Goal: Transaction & Acquisition: Purchase product/service

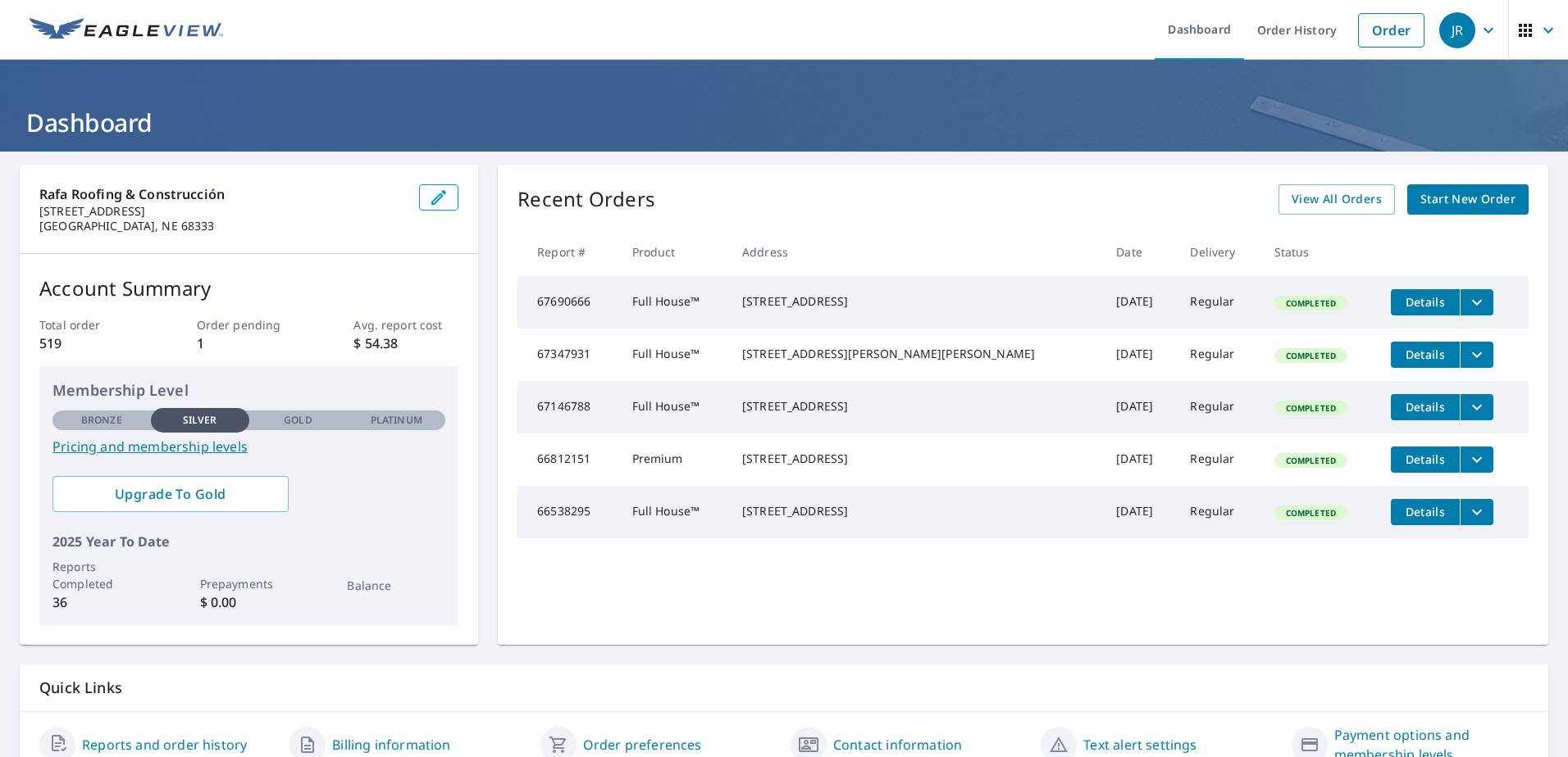
click at [1466, 194] on span "Start New Order" at bounding box center [1468, 200] width 95 height 21
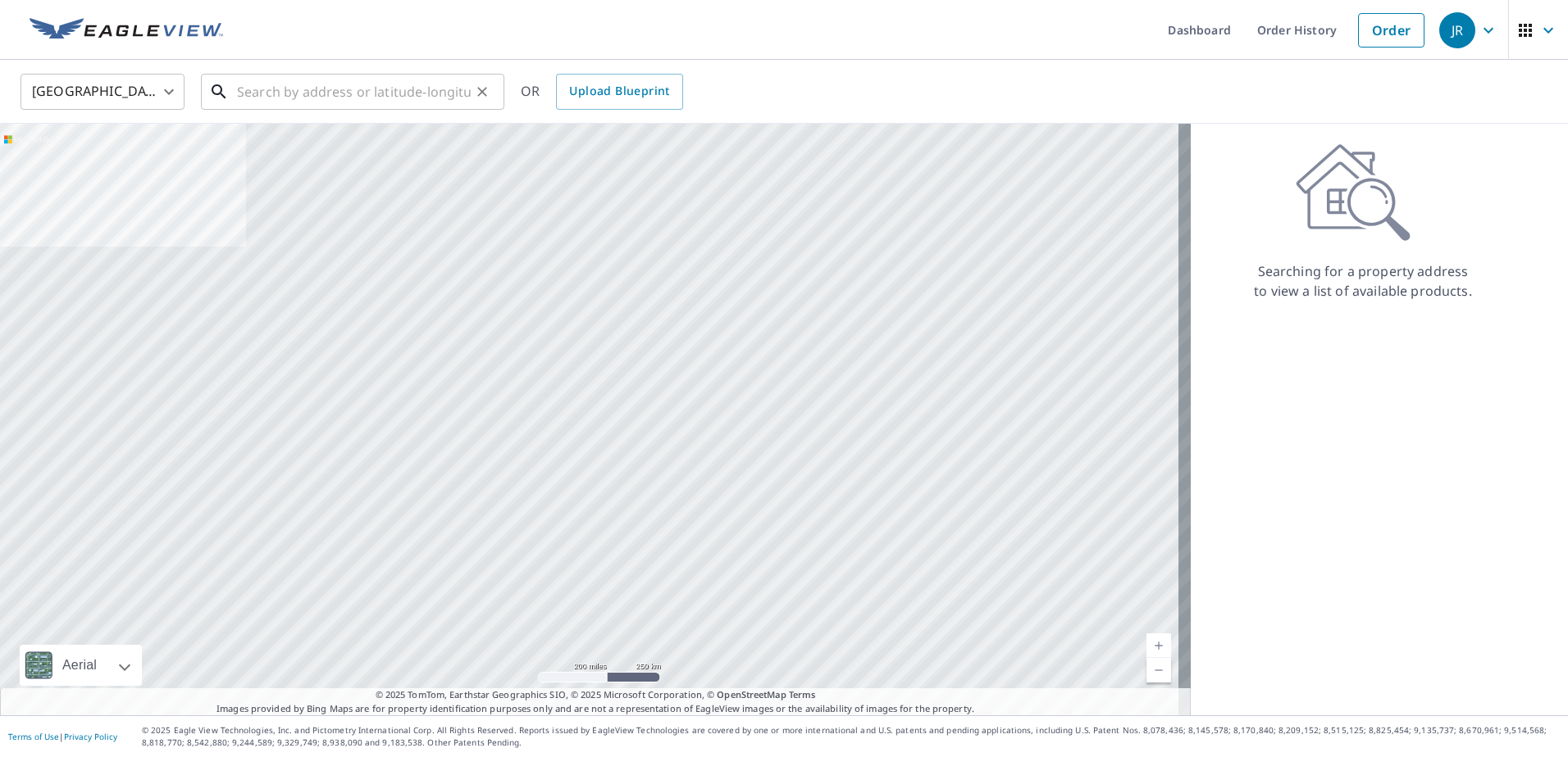
click at [304, 96] on input "text" at bounding box center [354, 91] width 234 height 46
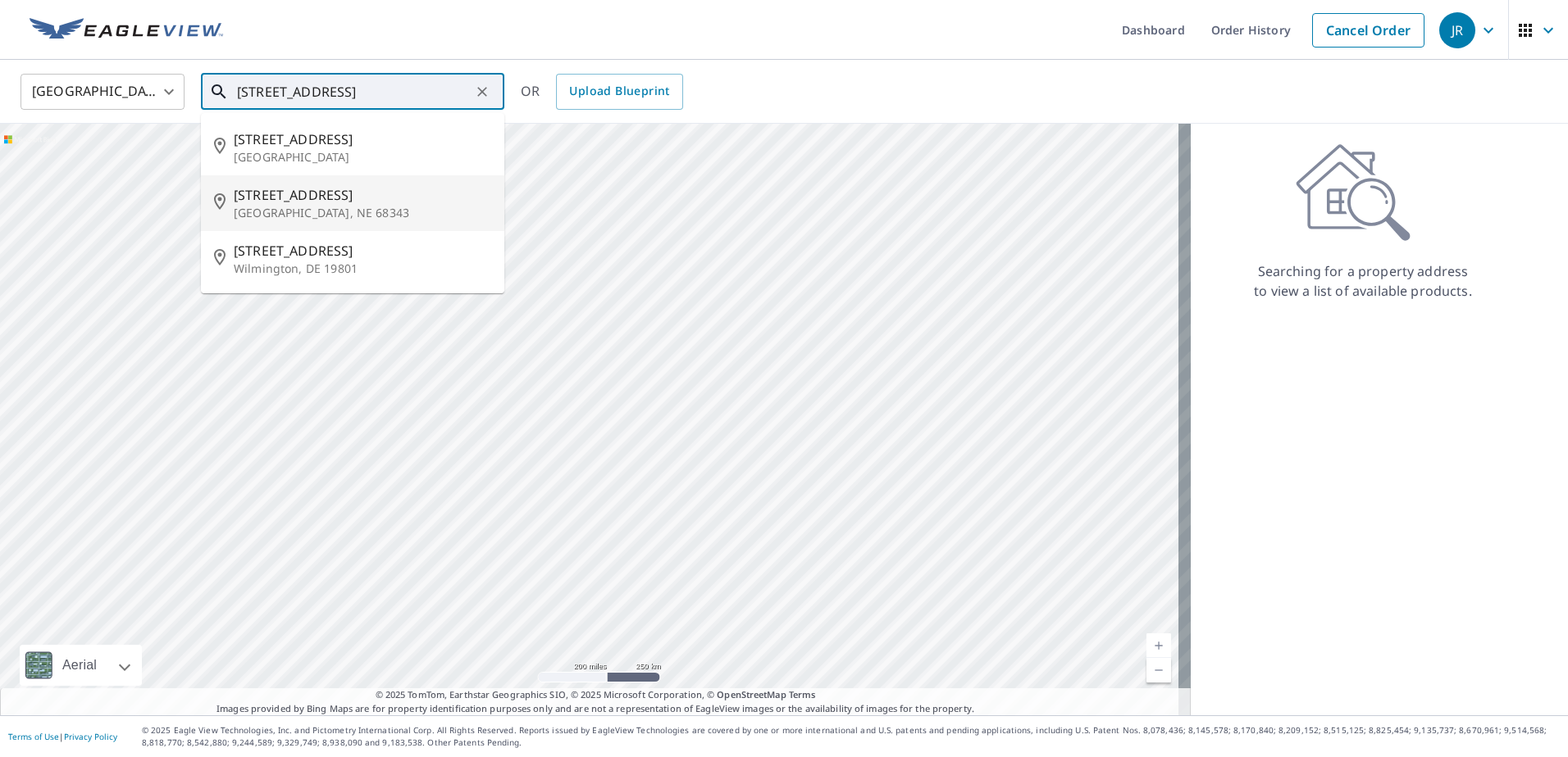
click at [308, 204] on p "[GEOGRAPHIC_DATA], NE 68343" at bounding box center [363, 212] width 258 height 17
type input "[STREET_ADDRESS]"
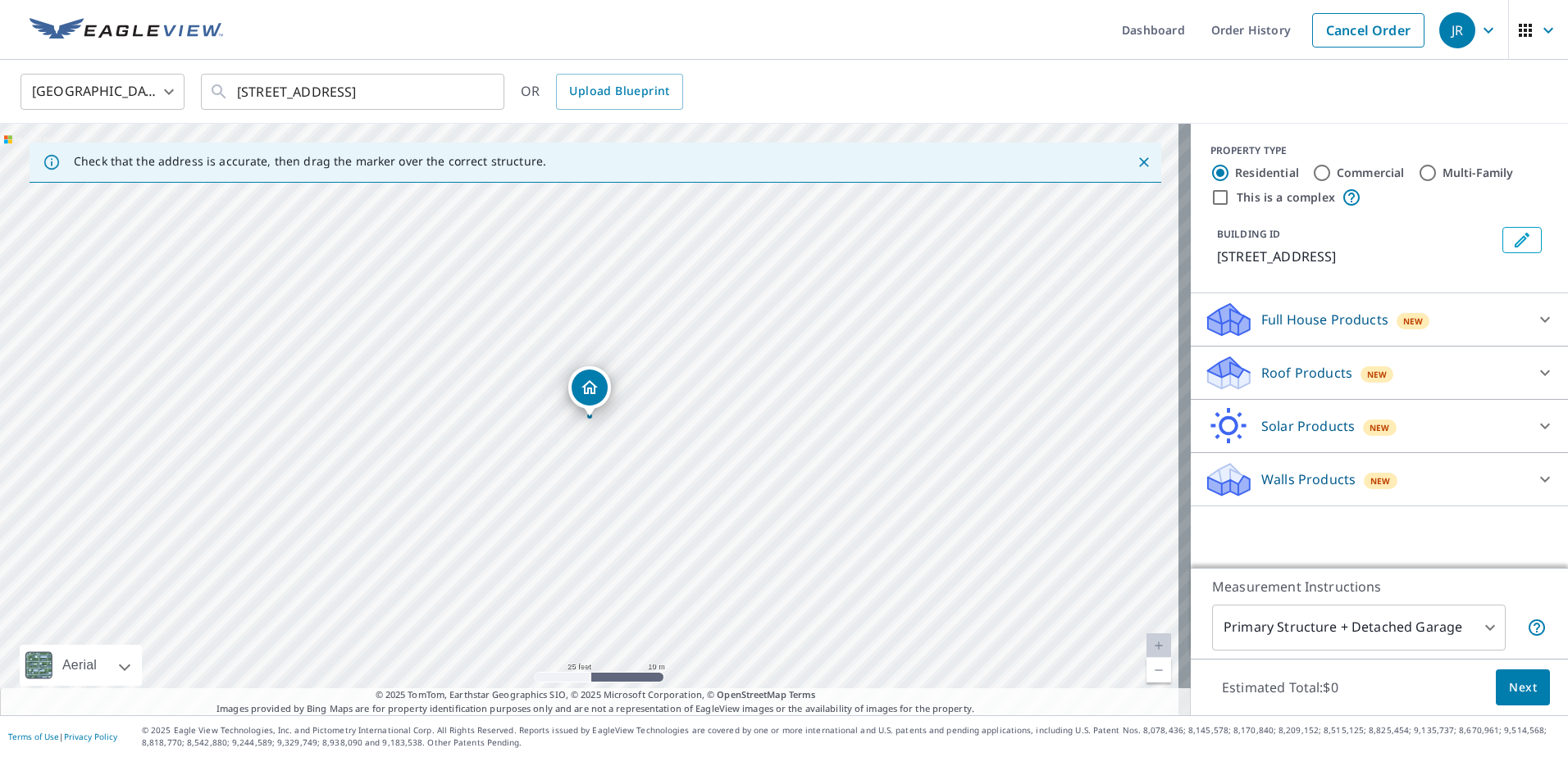
click at [1322, 323] on p "Full House Products" at bounding box center [1324, 320] width 127 height 20
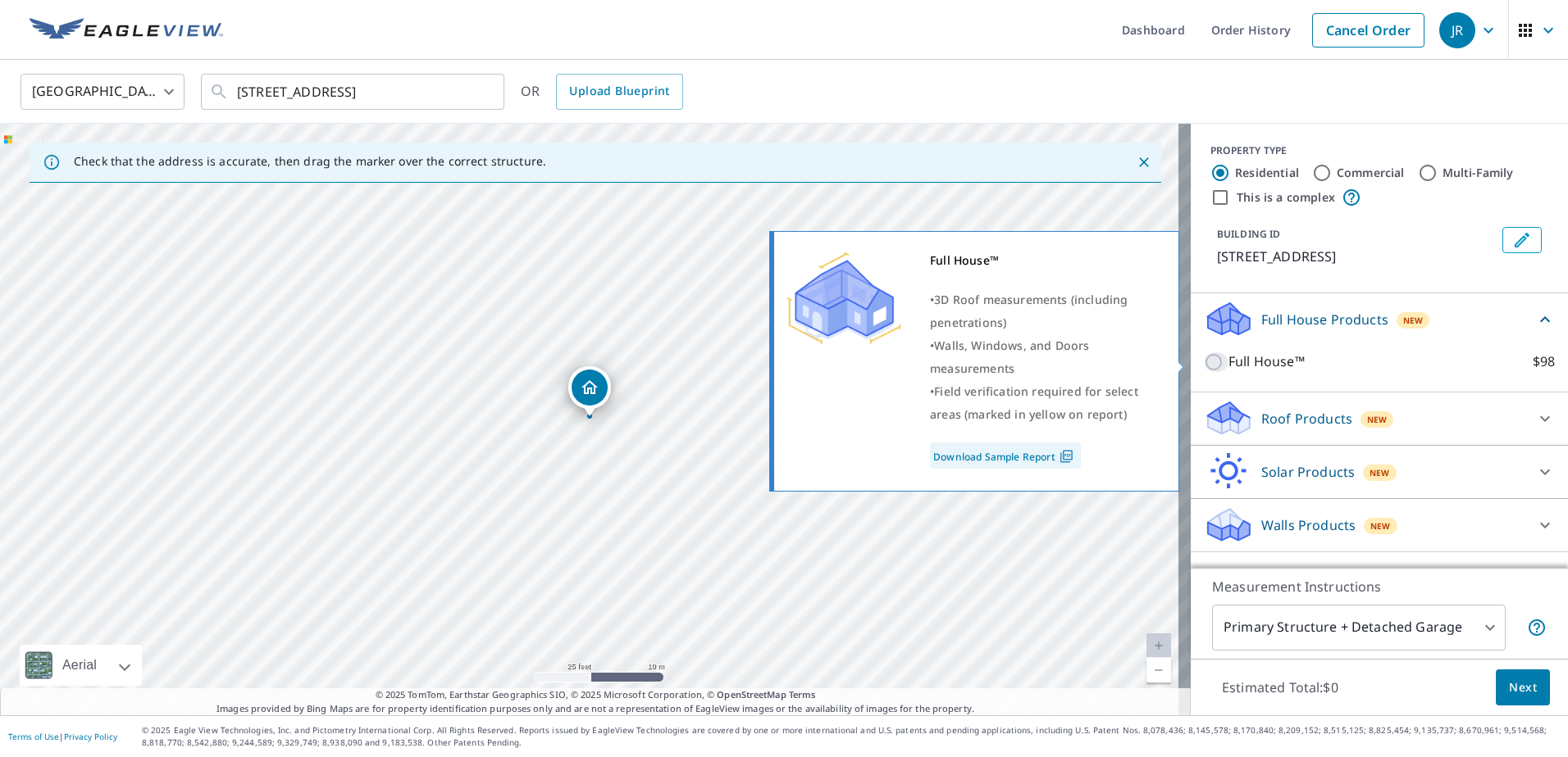
click at [1204, 362] on input "Full House™ $98" at bounding box center [1216, 362] width 25 height 20
checkbox input "true"
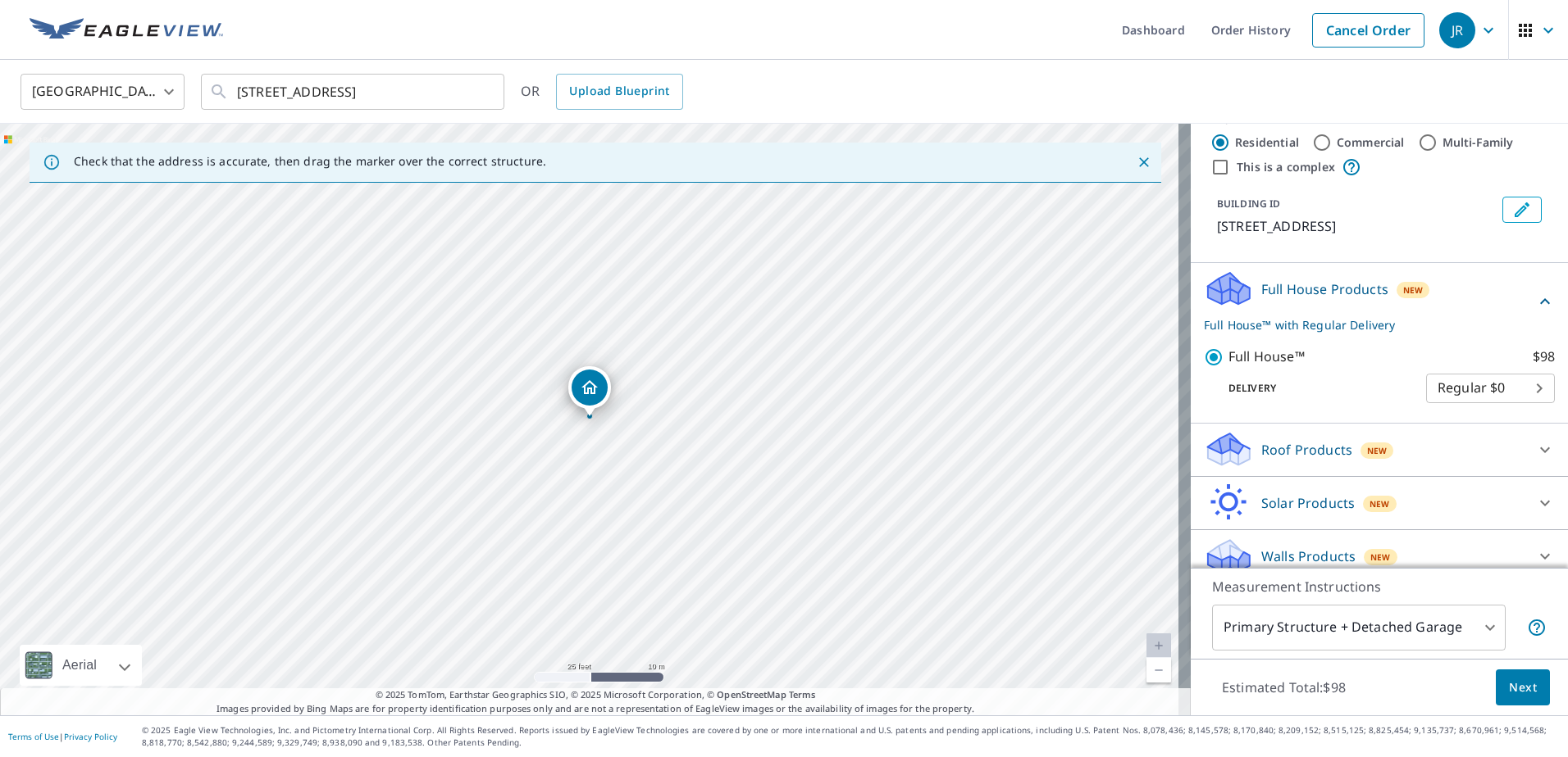
scroll to position [46, 0]
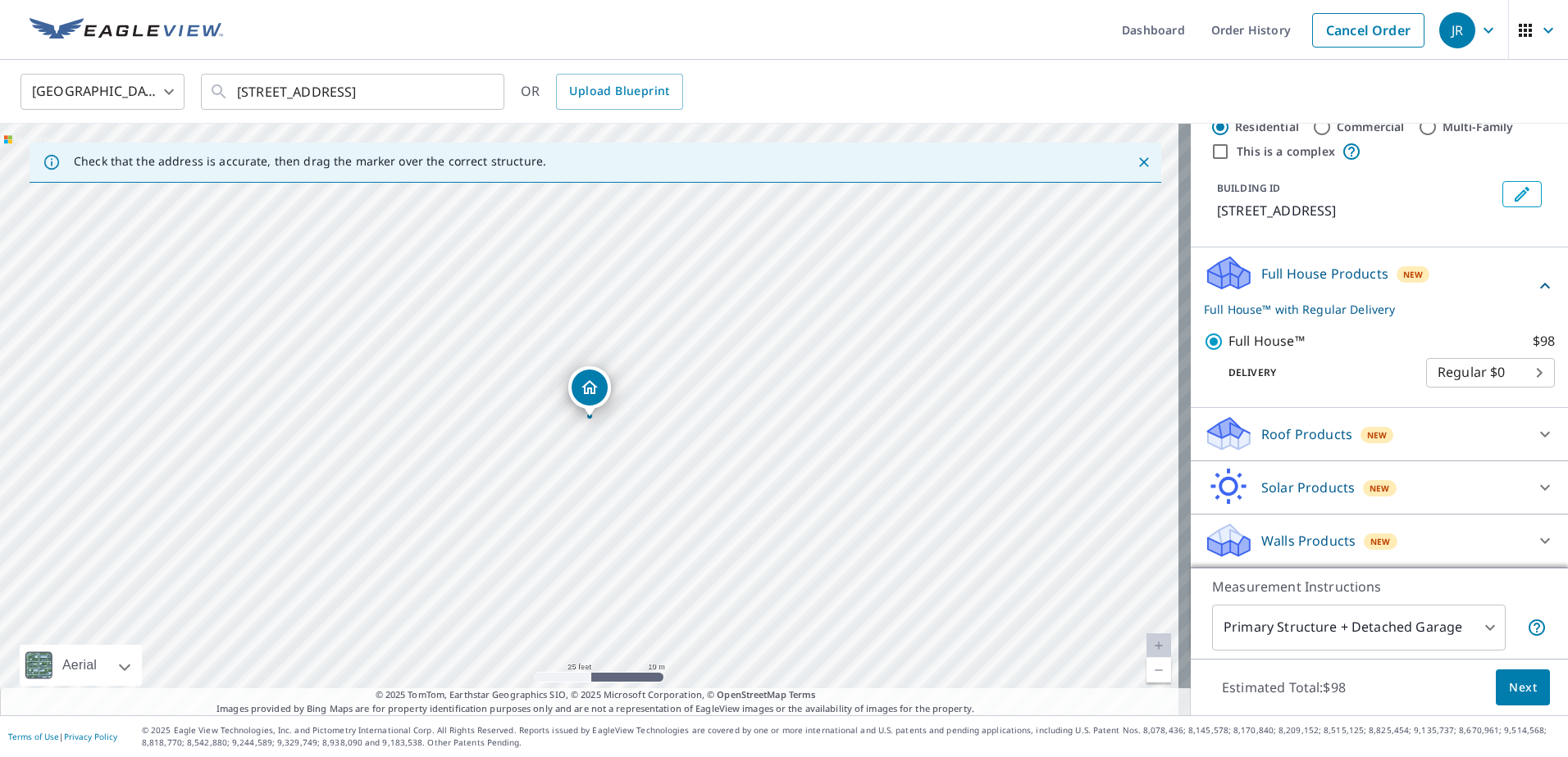
click at [1509, 686] on span "Next" at bounding box center [1523, 687] width 28 height 21
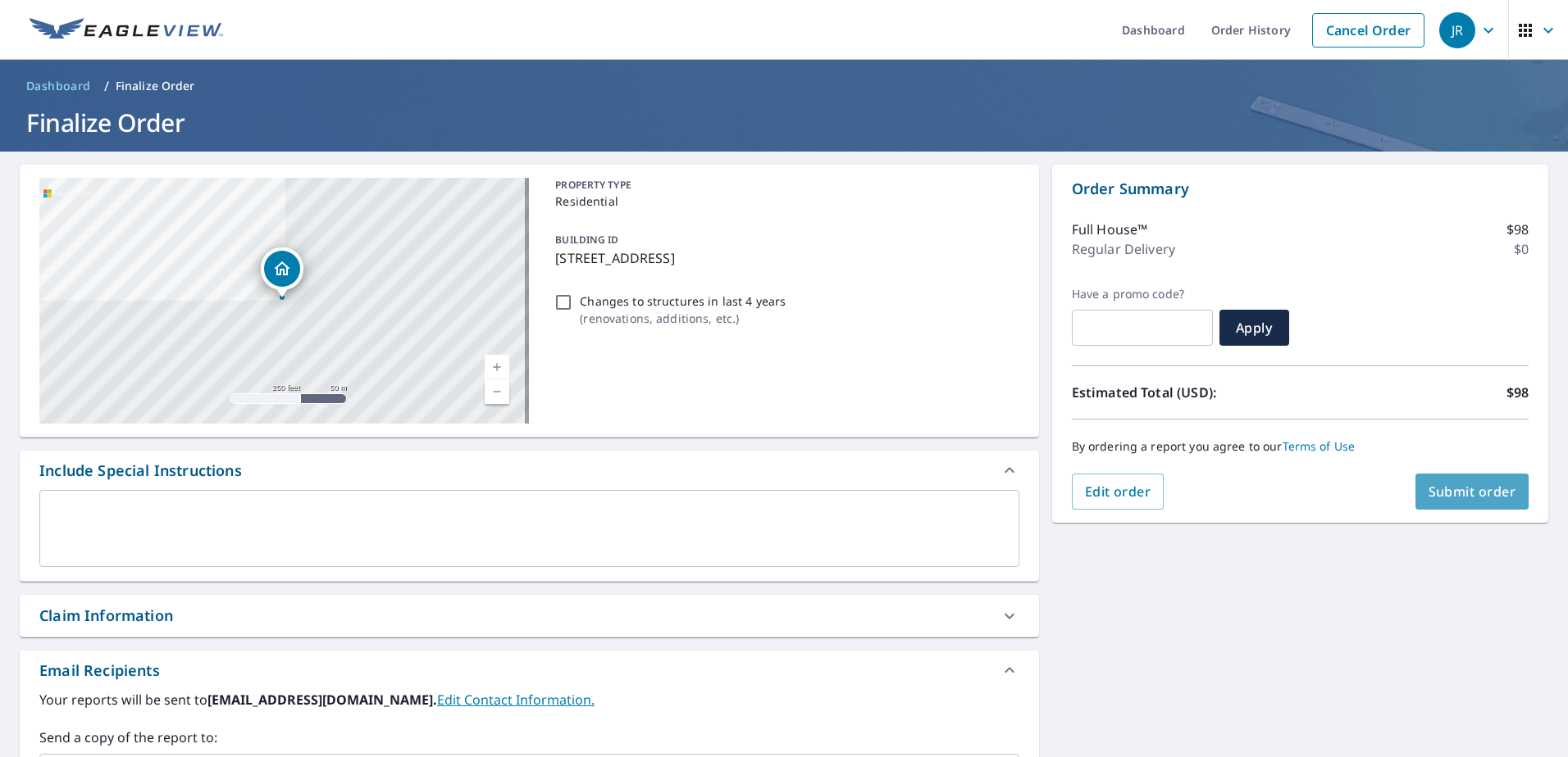
click at [1435, 496] on span "Submit order" at bounding box center [1472, 492] width 88 height 18
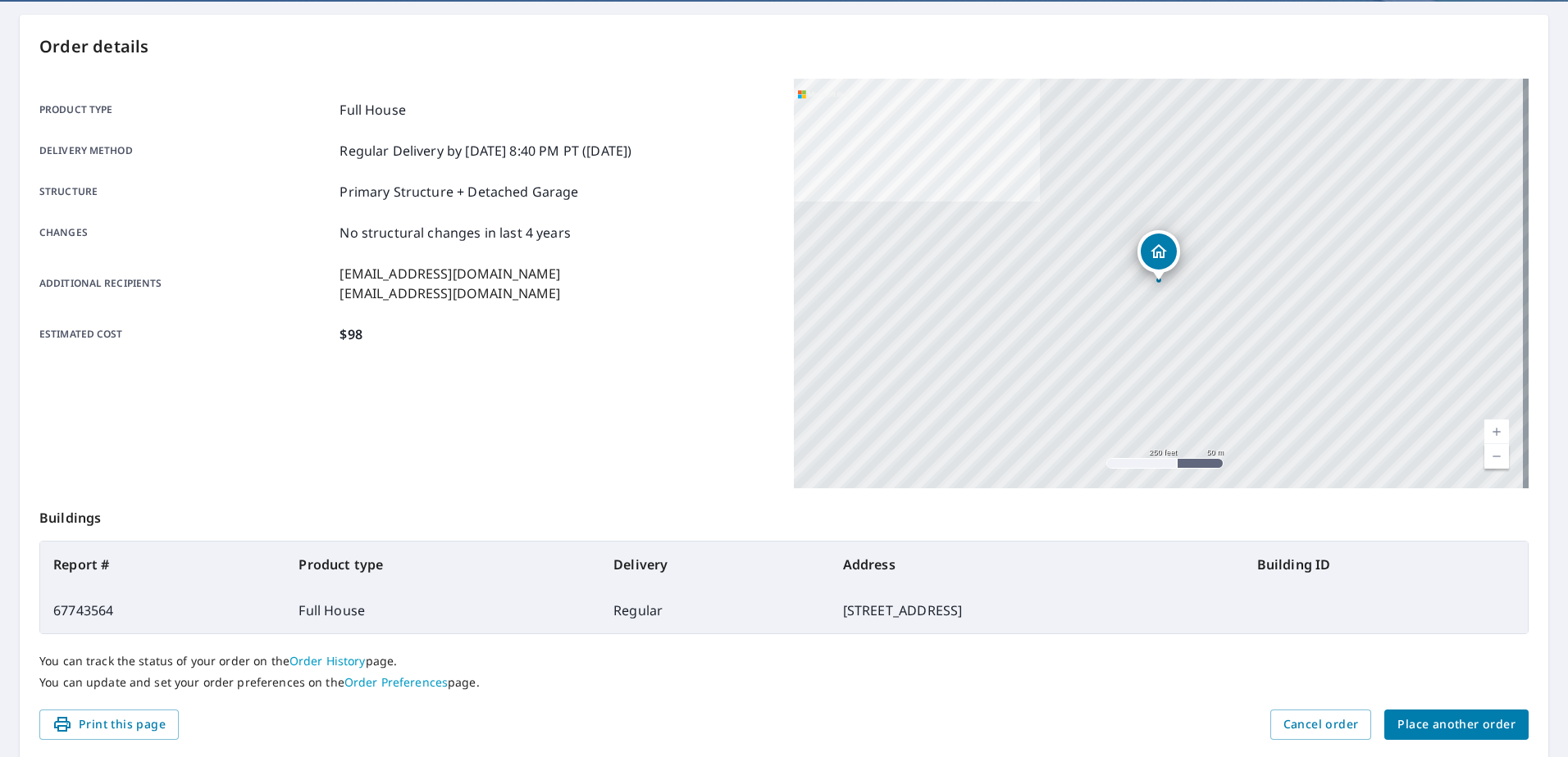
scroll to position [164, 0]
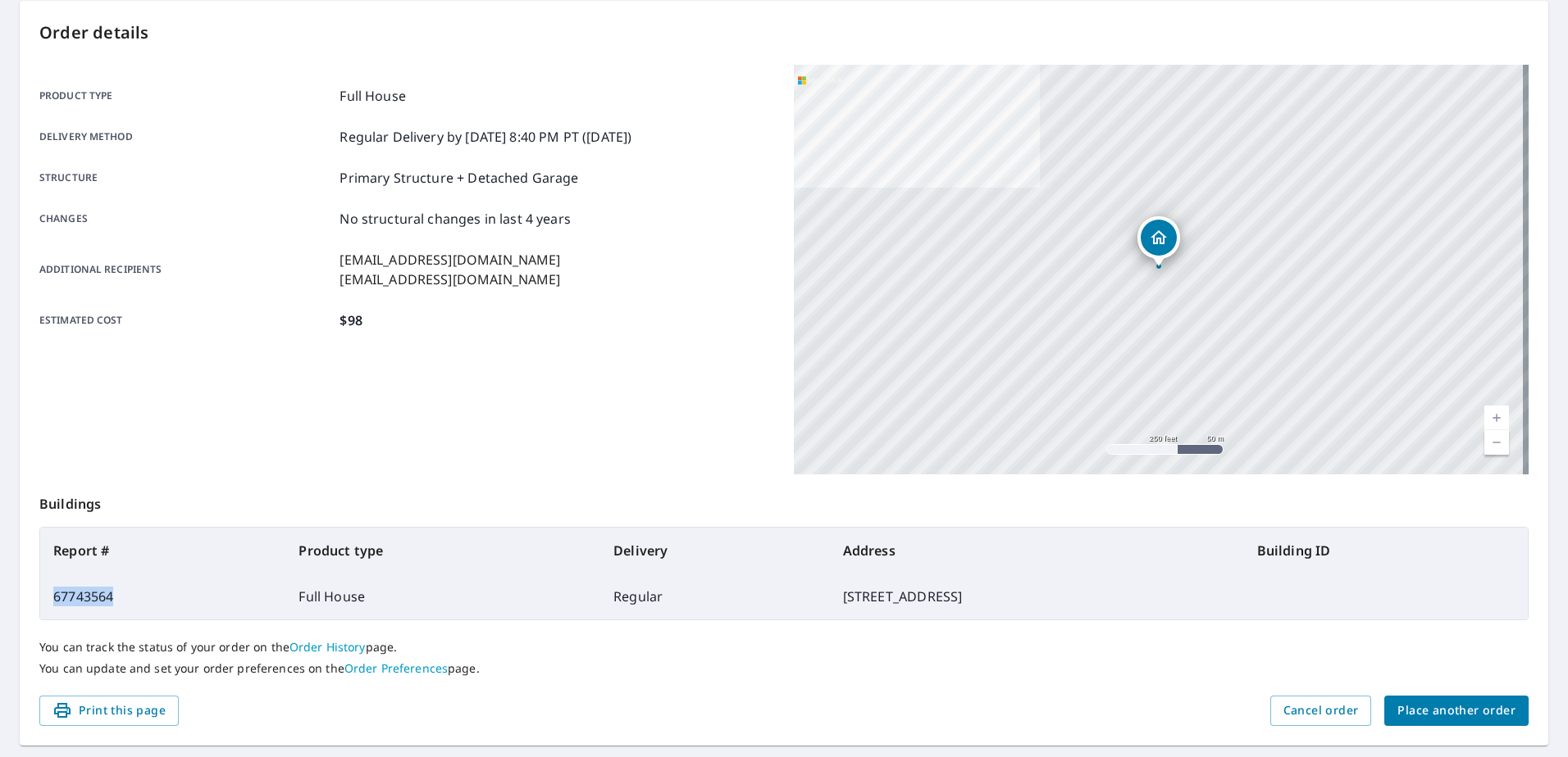
drag, startPoint x: 115, startPoint y: 598, endPoint x: 47, endPoint y: 608, distance: 68.7
click at [47, 608] on td "67743564" at bounding box center [162, 596] width 245 height 46
copy td "67743564"
